Goal: Information Seeking & Learning: Find specific fact

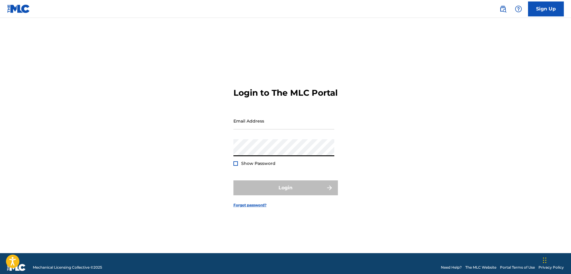
type input "[PERSON_NAME][EMAIL_ADDRESS][PERSON_NAME][DOMAIN_NAME]"
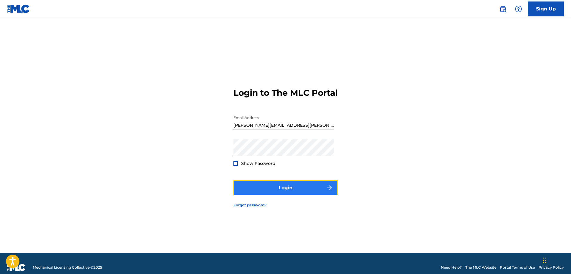
click at [288, 191] on button "Login" at bounding box center [286, 188] width 105 height 15
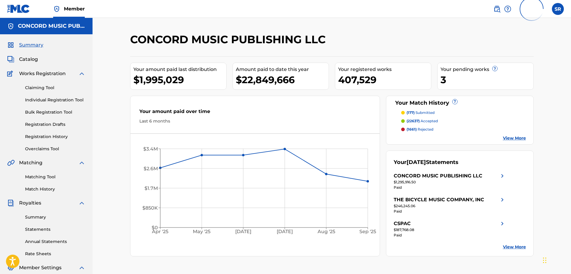
click at [492, 8] on div "SR SR Steven Rodriguez steven.rodriguez@concord.com Profile Log out" at bounding box center [527, 9] width 74 height 38
click at [499, 8] on img at bounding box center [497, 8] width 7 height 7
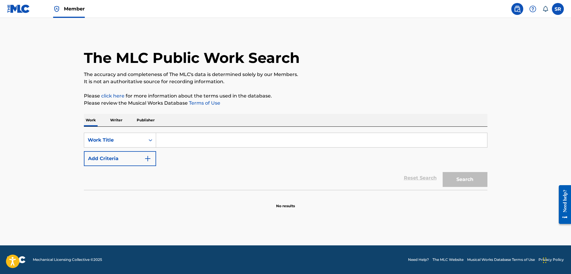
paste input "HOMECOMING QUEEN"
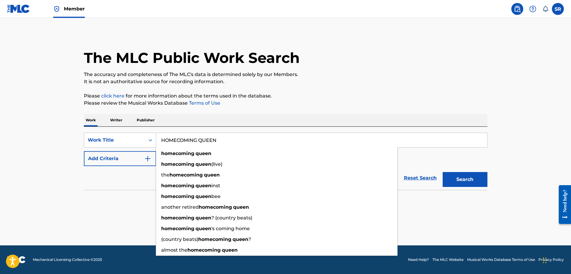
type input "HOMECOMING QUEEN"
